Goal: Information Seeking & Learning: Learn about a topic

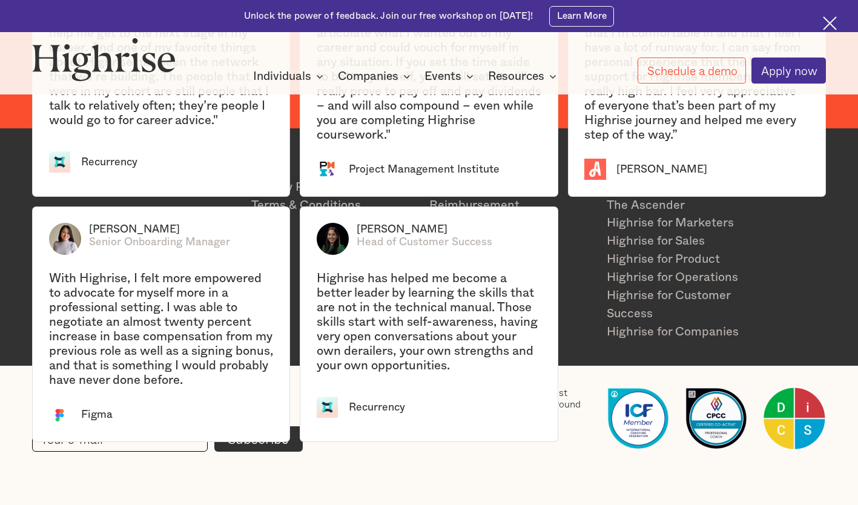
scroll to position [2564, 0]
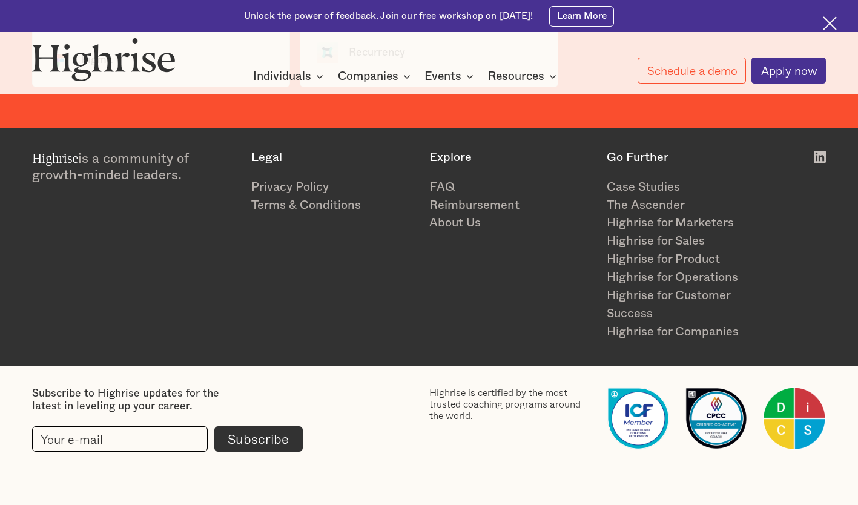
click at [466, 218] on link "About Us" at bounding box center [511, 223] width 165 height 18
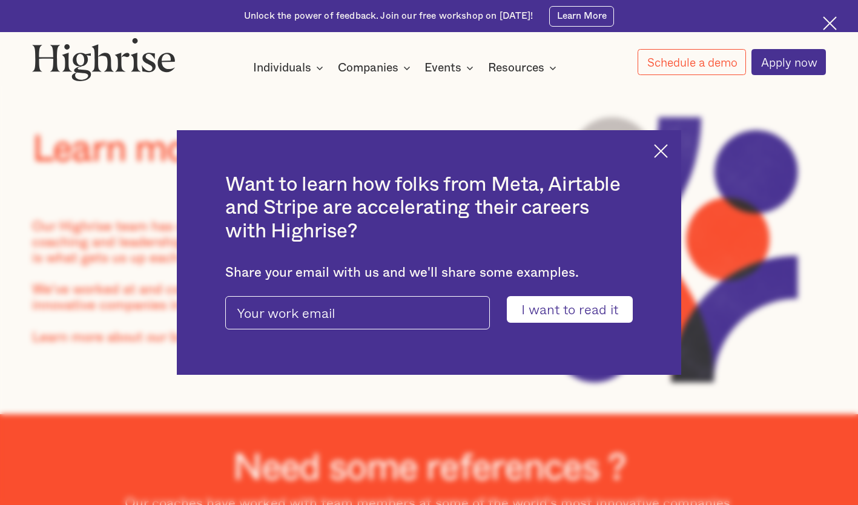
click at [658, 150] on div "Want to learn how folks from Meta, Airtable and Stripe are accelerating their c…" at bounding box center [429, 252] width 504 height 245
click at [663, 150] on img at bounding box center [661, 151] width 14 height 14
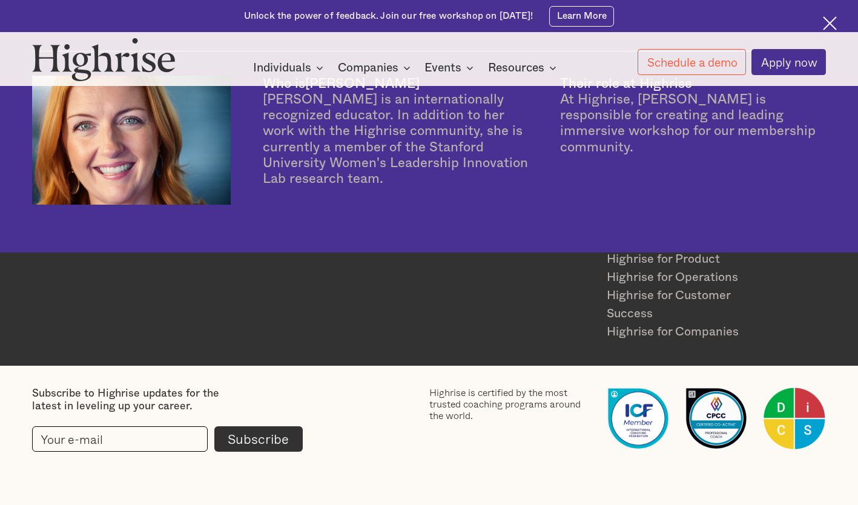
scroll to position [2887, 0]
